Goal: Task Accomplishment & Management: Complete application form

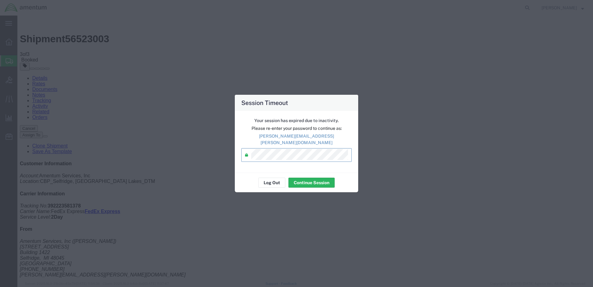
click at [234, 154] on div "Session Timeout Your session has expired due to inactivity. Please re-enter you…" at bounding box center [296, 143] width 593 height 287
click at [312, 178] on button "Continue Session" at bounding box center [312, 182] width 46 height 10
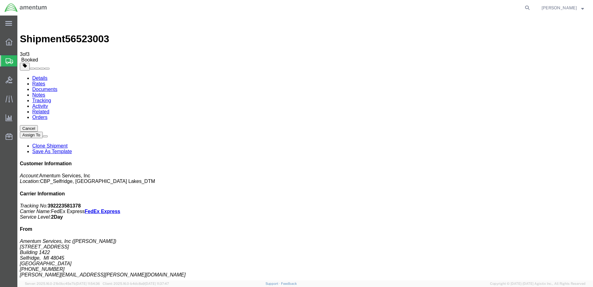
click at [0, 0] on span "Create Shipment" at bounding box center [0, 0] width 0 height 0
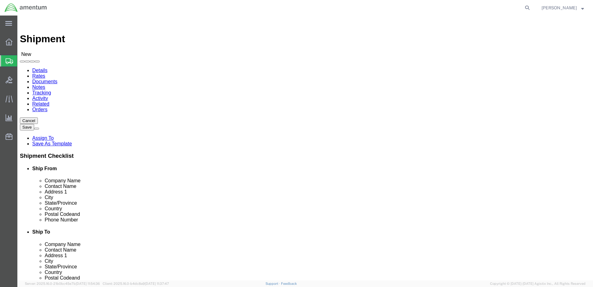
type input "great"
select select "49921"
select select "MI"
type input "wsa"
select select "49914"
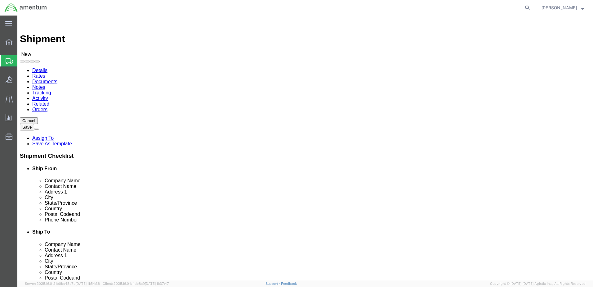
select select "[GEOGRAPHIC_DATA]"
